Goal: Task Accomplishment & Management: Use online tool/utility

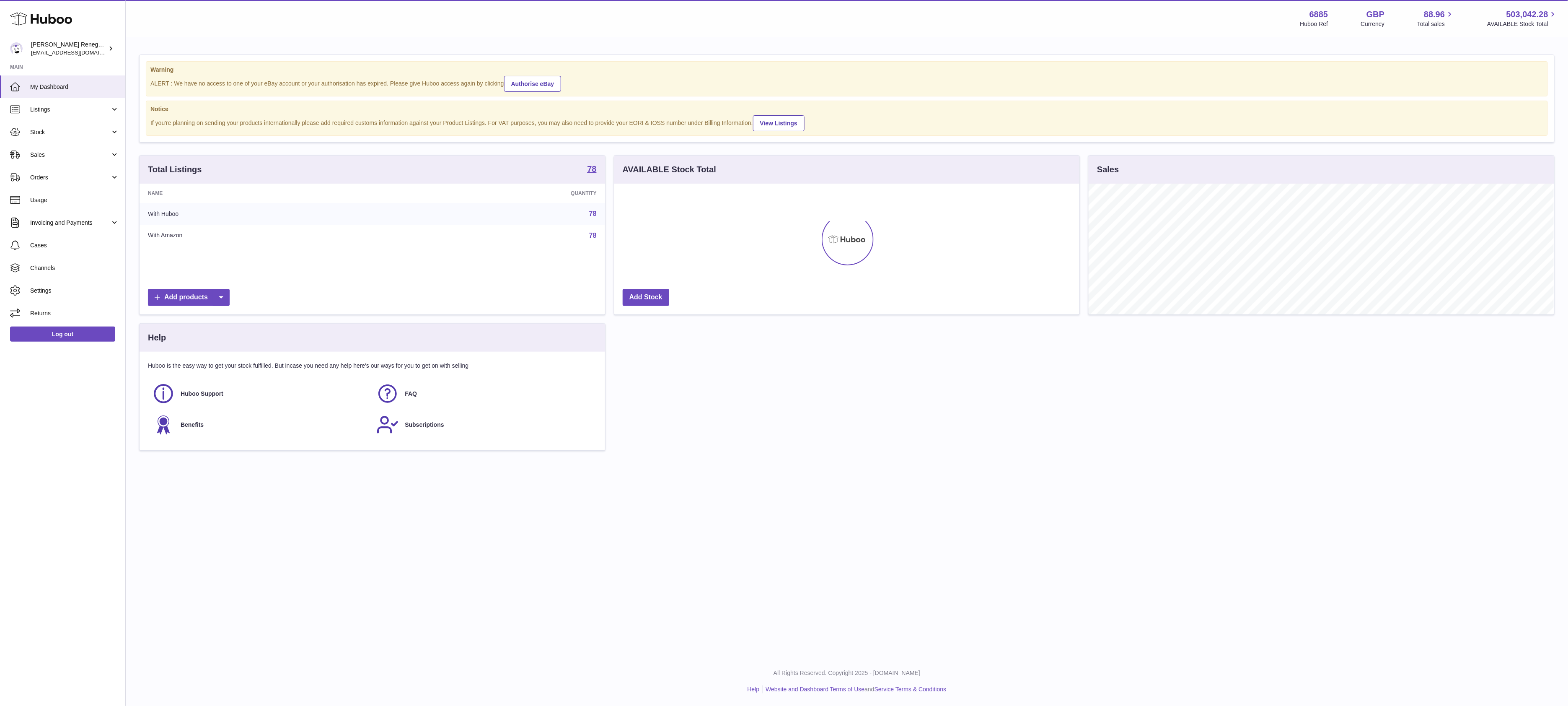
scroll to position [131, 465]
click at [69, 156] on span "Sales" at bounding box center [70, 154] width 80 height 8
click at [58, 174] on span "Sales" at bounding box center [75, 175] width 89 height 8
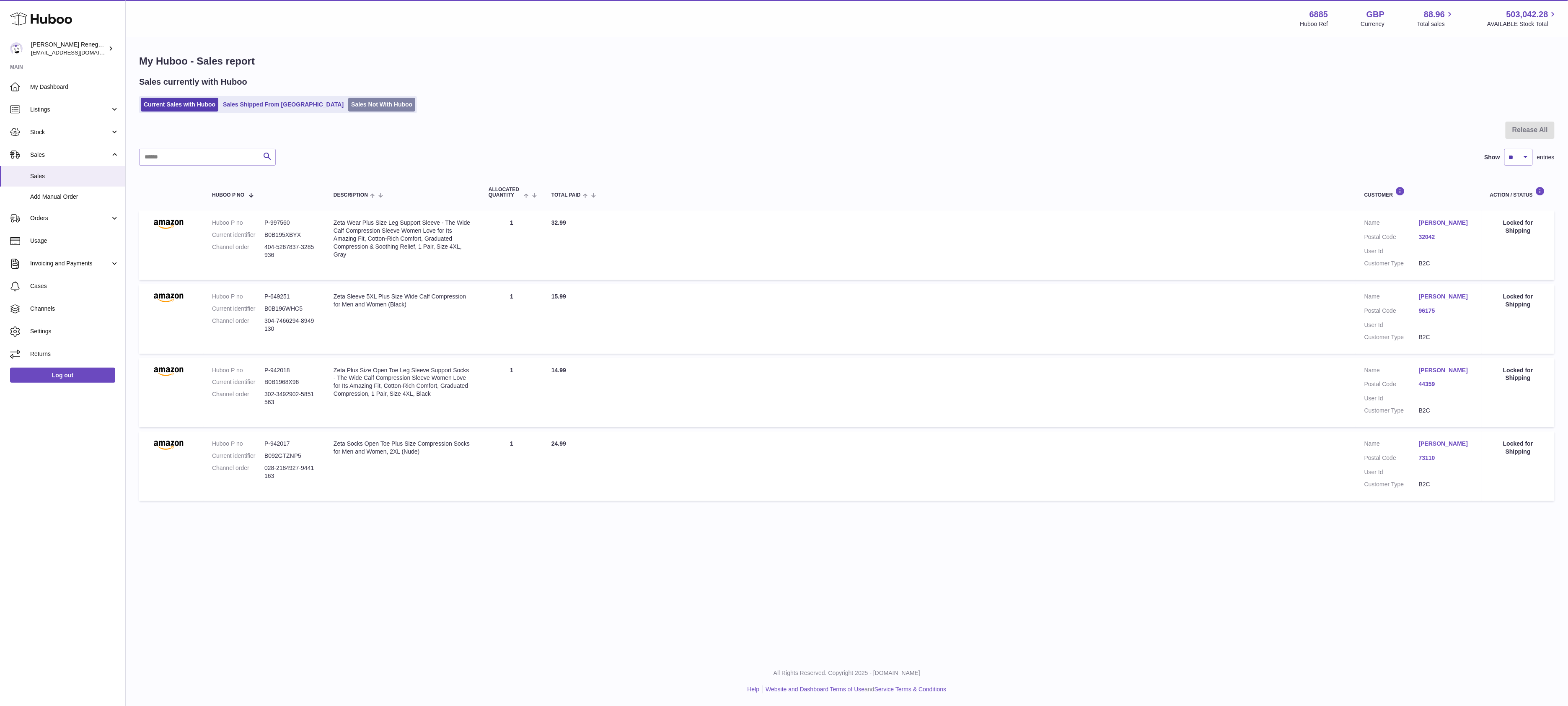
click at [348, 107] on link "Sales Not With Huboo" at bounding box center [381, 105] width 67 height 14
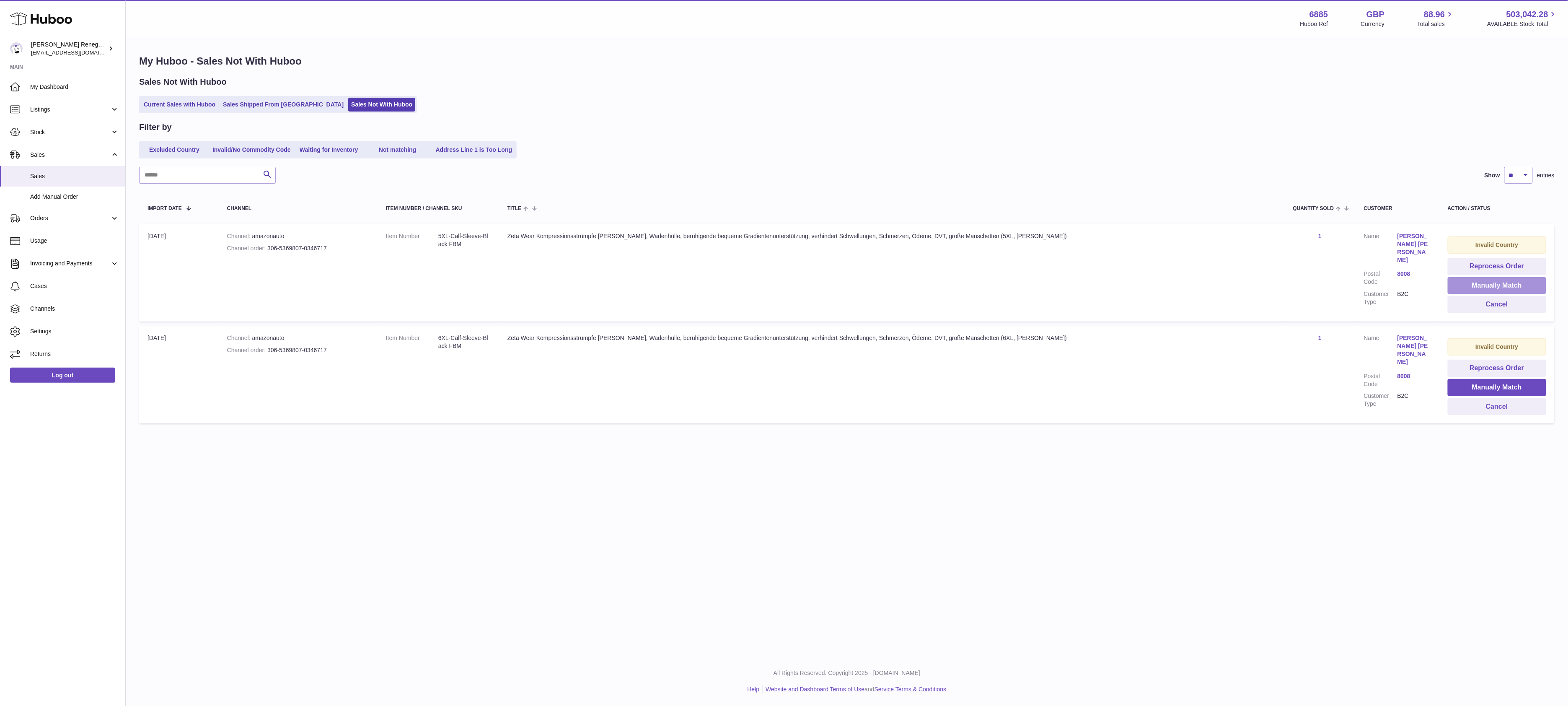
click at [1470, 284] on button "Manually Match" at bounding box center [1497, 285] width 99 height 17
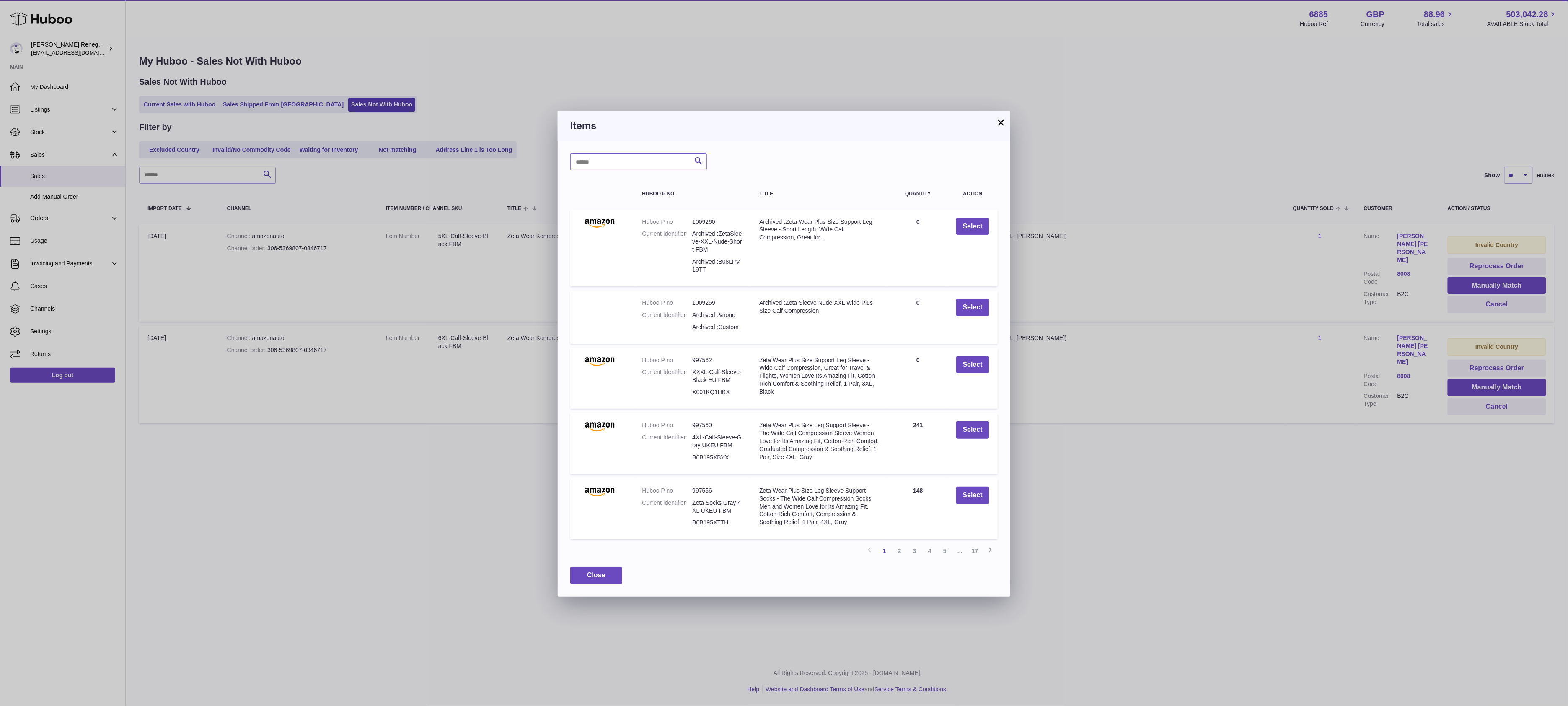
click at [647, 160] on input "text" at bounding box center [638, 162] width 137 height 17
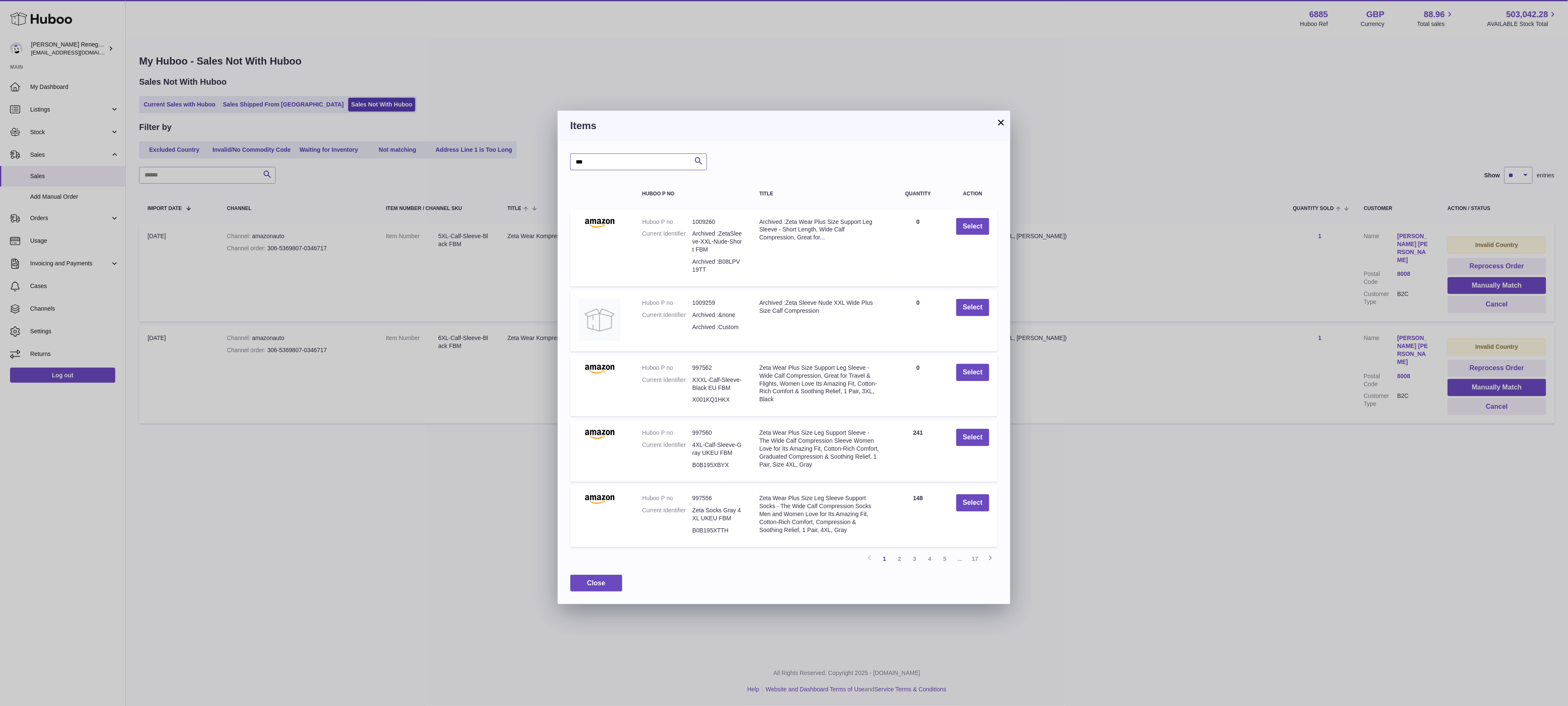
type input "***"
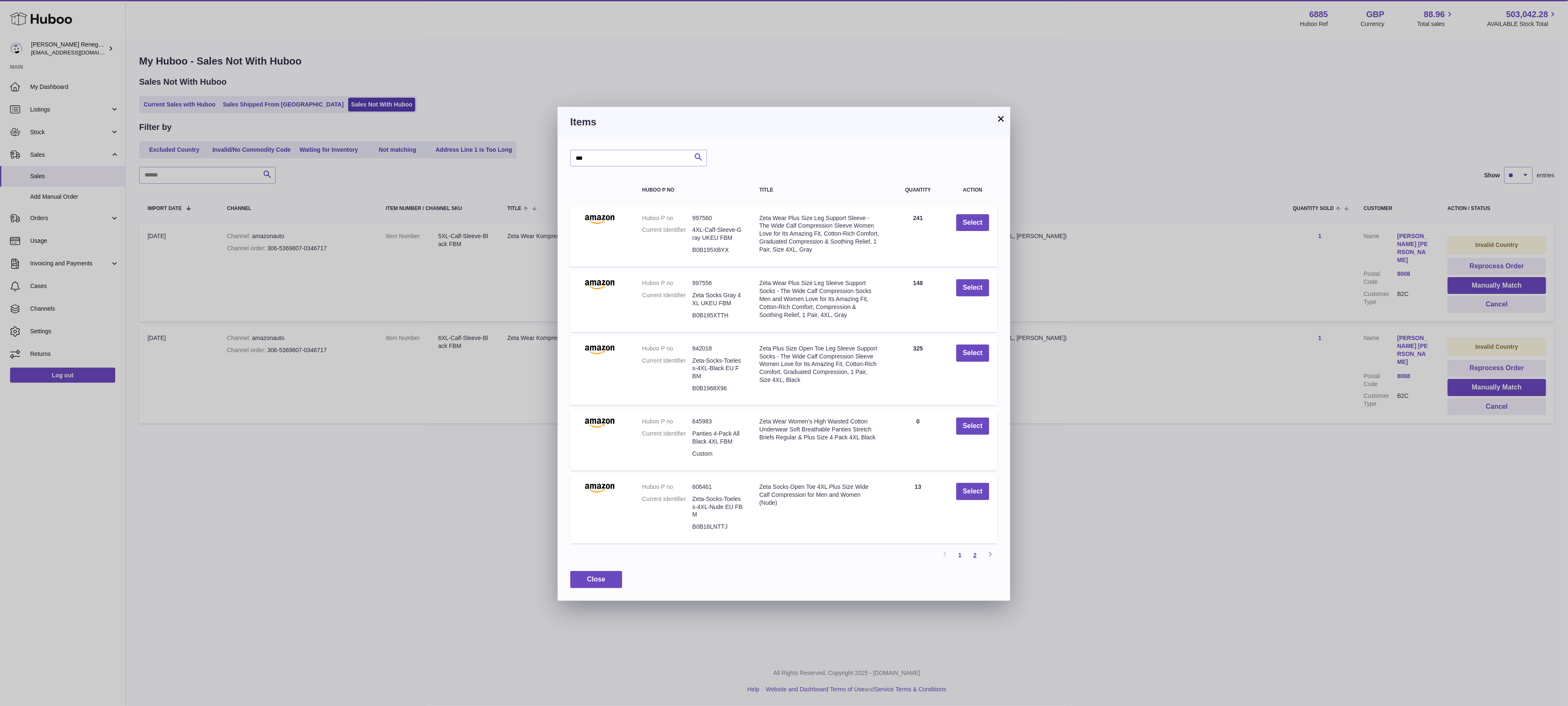
click at [973, 555] on link "2" at bounding box center [974, 555] width 15 height 15
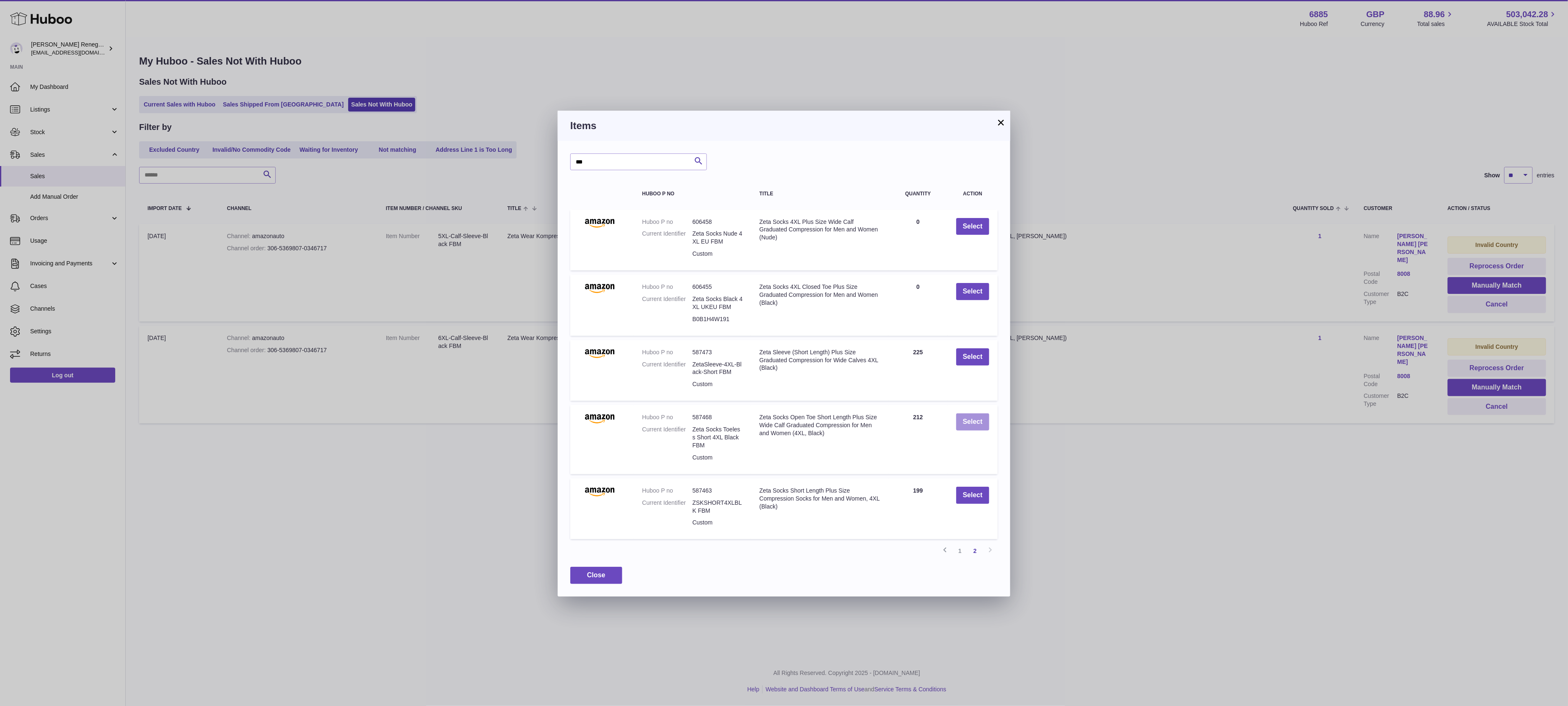
click at [977, 416] on button "Select" at bounding box center [972, 421] width 33 height 17
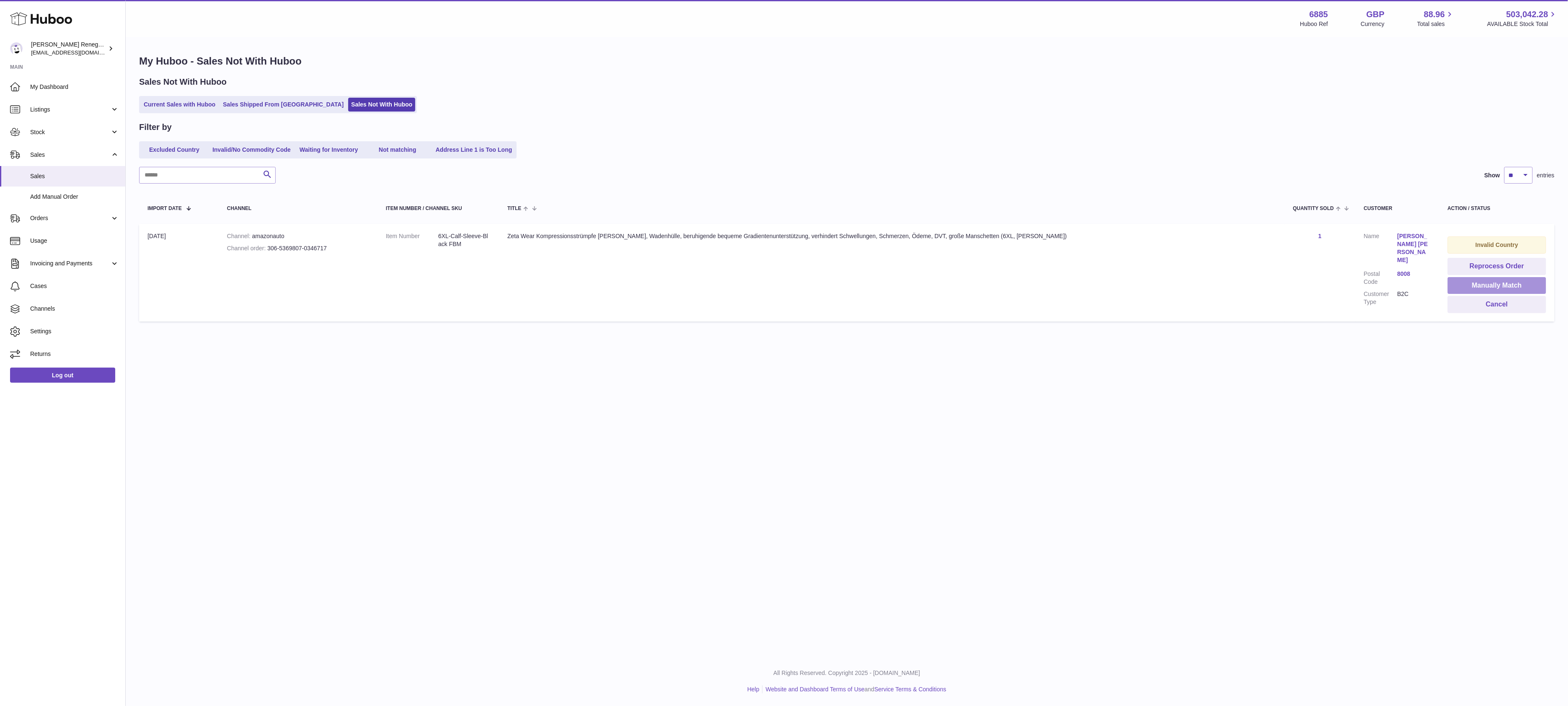
click at [1485, 280] on button "Manually Match" at bounding box center [1497, 285] width 99 height 17
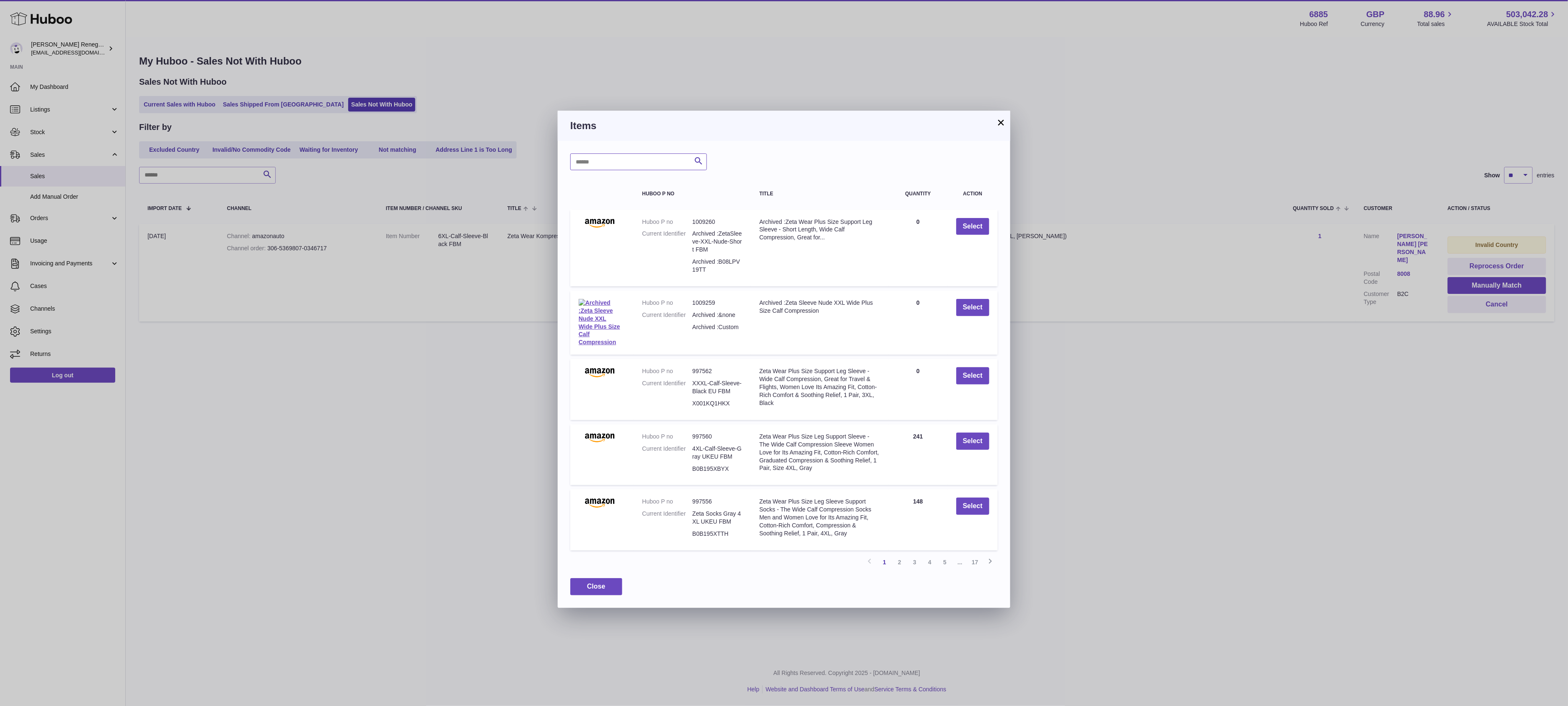
click at [637, 166] on input "text" at bounding box center [638, 162] width 137 height 17
type input "***"
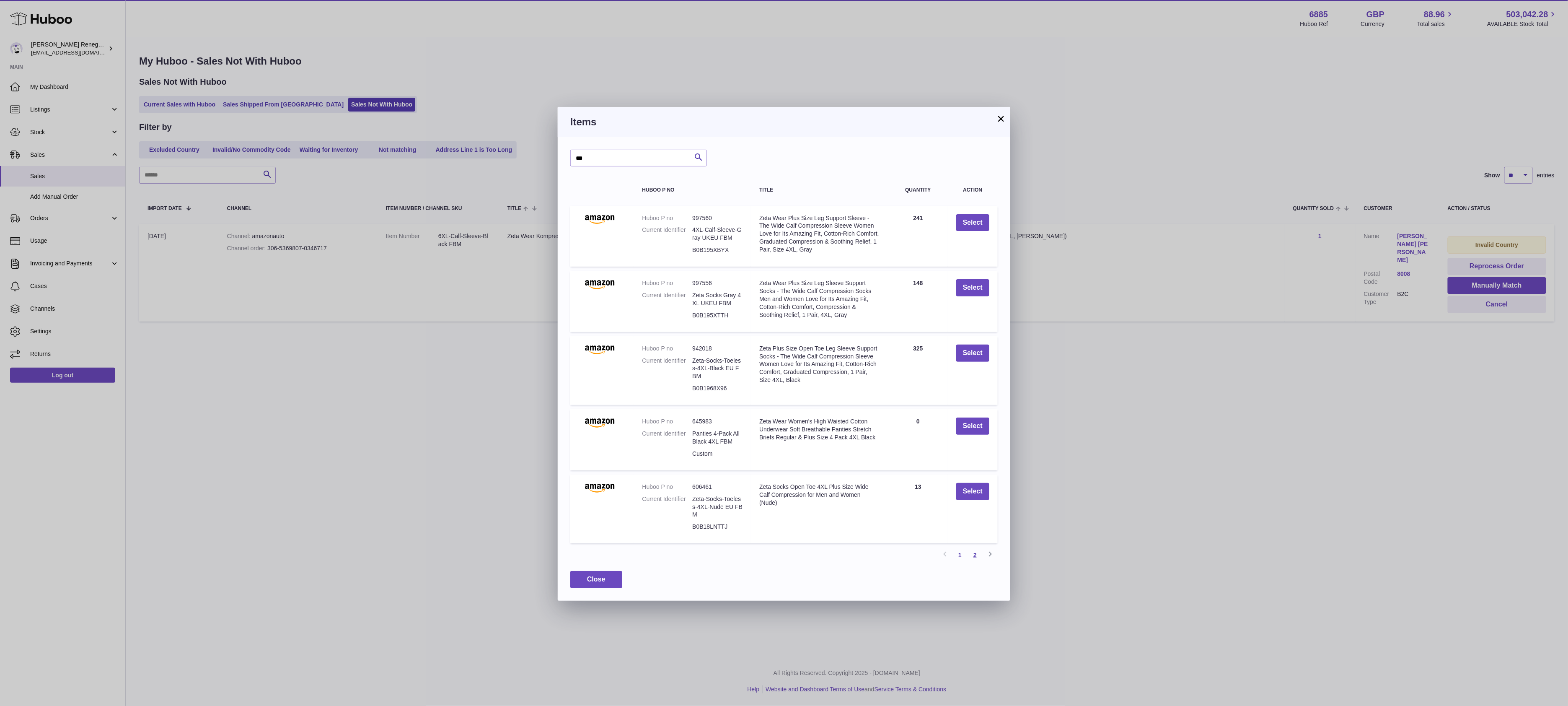
click at [976, 554] on link "2" at bounding box center [974, 555] width 15 height 15
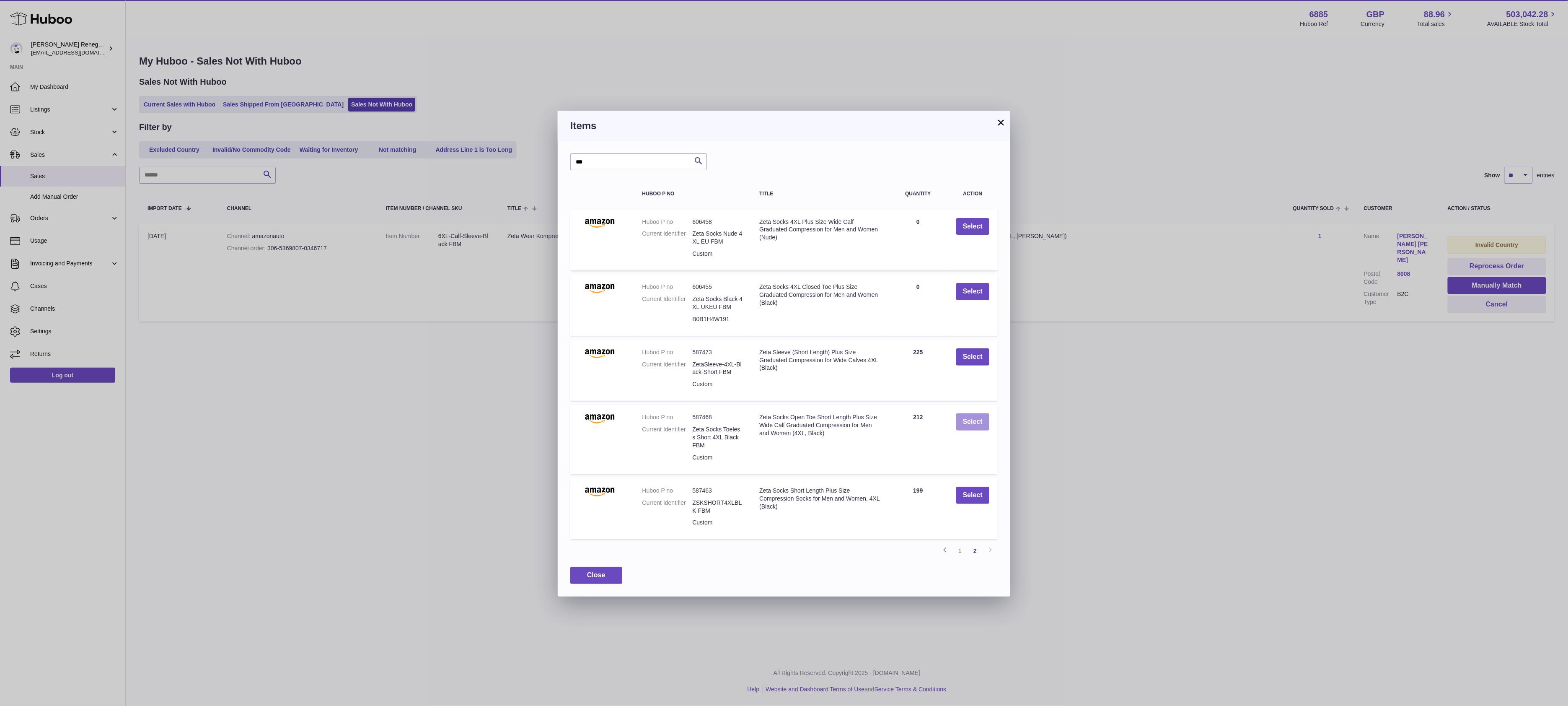
click at [973, 424] on button "Select" at bounding box center [972, 421] width 33 height 17
